Goal: Find specific page/section: Find specific page/section

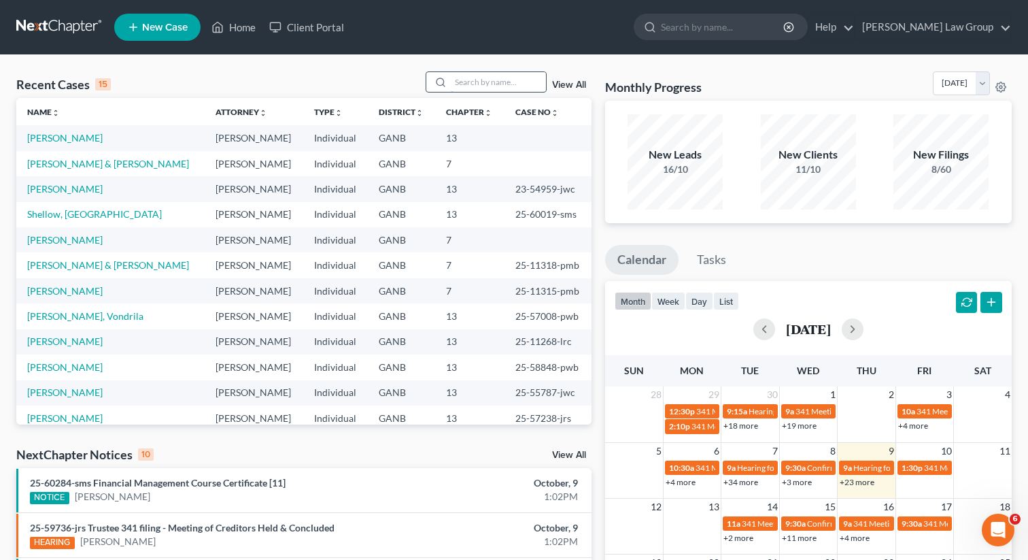
click at [466, 84] on input "search" at bounding box center [498, 82] width 95 height 20
click at [558, 83] on link "View All" at bounding box center [569, 85] width 34 height 10
click at [566, 87] on link "View All" at bounding box center [569, 85] width 34 height 10
click at [475, 80] on input "search" at bounding box center [498, 82] width 95 height 20
type input "[PERSON_NAME]"
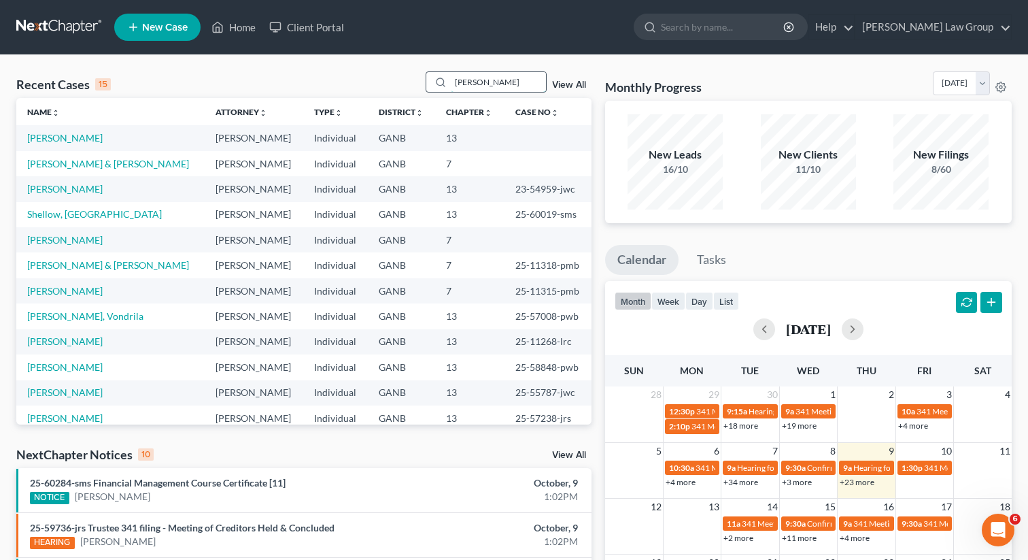
click at [500, 83] on input "[PERSON_NAME]" at bounding box center [498, 82] width 95 height 20
click at [561, 80] on link "View All" at bounding box center [569, 85] width 34 height 10
click at [562, 86] on link "View All" at bounding box center [569, 85] width 34 height 10
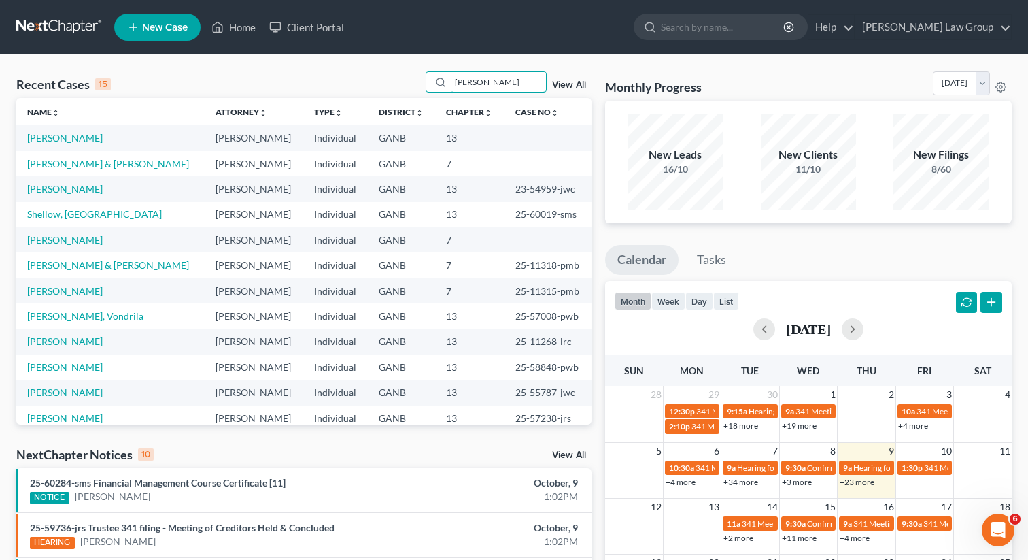
drag, startPoint x: 543, startPoint y: 77, endPoint x: 464, endPoint y: 21, distance: 97.1
click at [543, 75] on input "[PERSON_NAME]" at bounding box center [498, 82] width 95 height 20
click at [568, 83] on link "View All" at bounding box center [569, 85] width 34 height 10
click at [242, 31] on link "Home" at bounding box center [234, 27] width 58 height 24
click at [237, 27] on link "Home" at bounding box center [234, 27] width 58 height 24
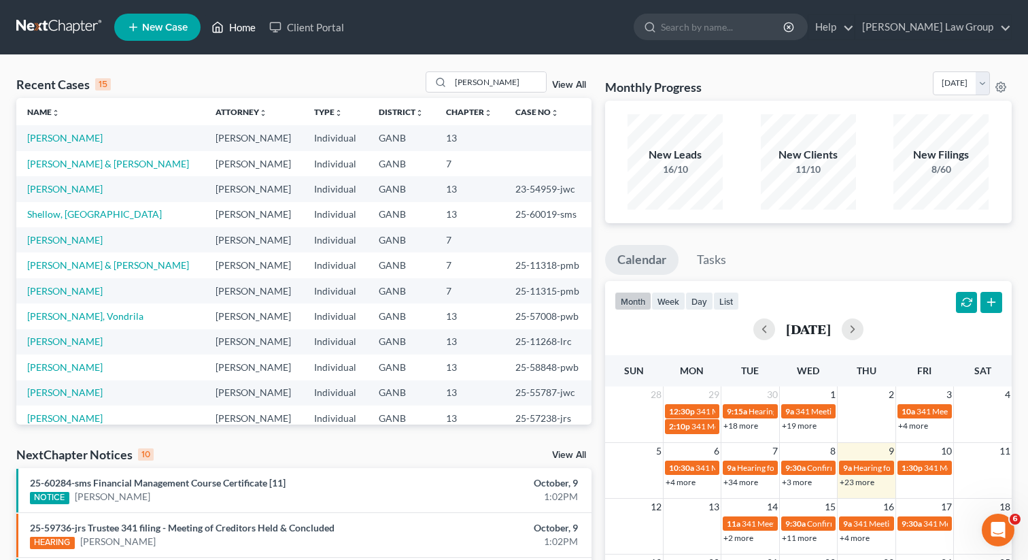
click at [237, 27] on link "Home" at bounding box center [234, 27] width 58 height 24
click at [240, 28] on link "Home" at bounding box center [234, 27] width 58 height 24
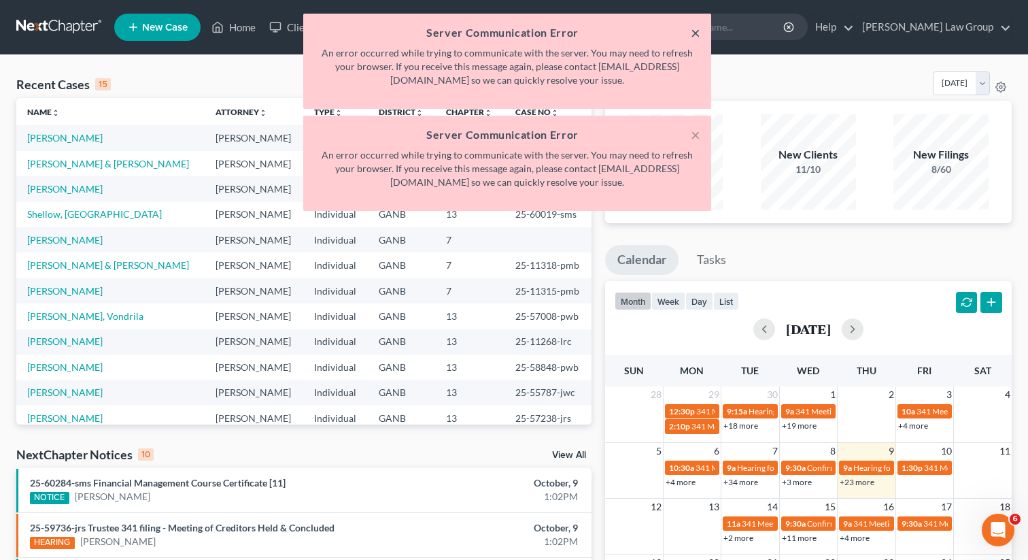
click at [699, 33] on button "×" at bounding box center [696, 32] width 10 height 16
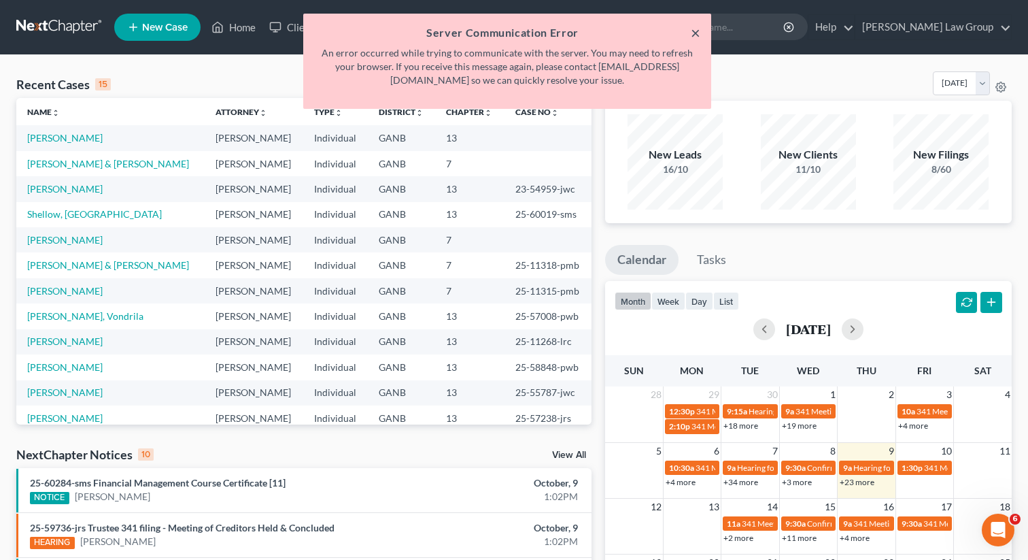
click at [696, 27] on button "×" at bounding box center [696, 32] width 10 height 16
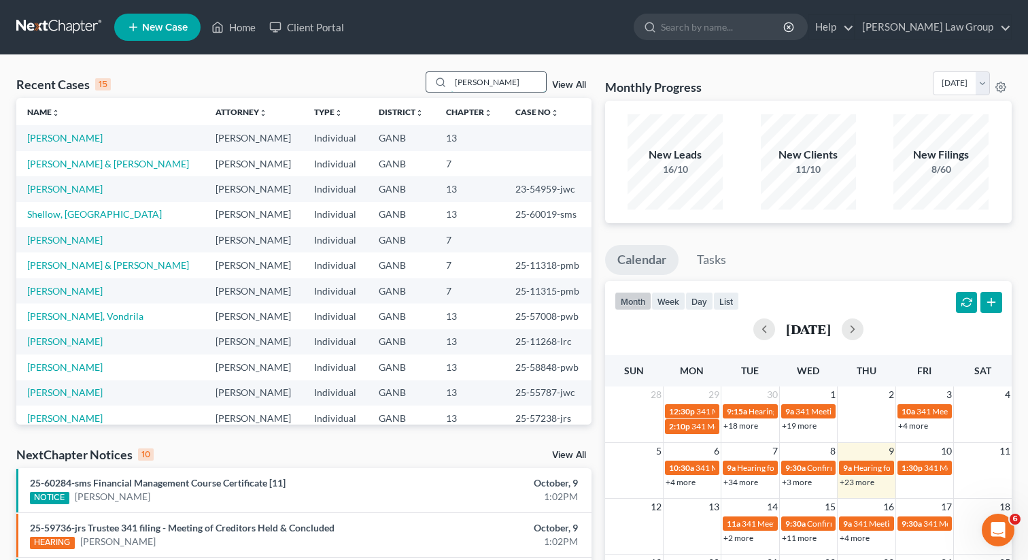
click at [500, 87] on input "[PERSON_NAME]" at bounding box center [498, 82] width 95 height 20
click at [569, 81] on link "View All" at bounding box center [569, 85] width 34 height 10
